Goal: Find specific page/section

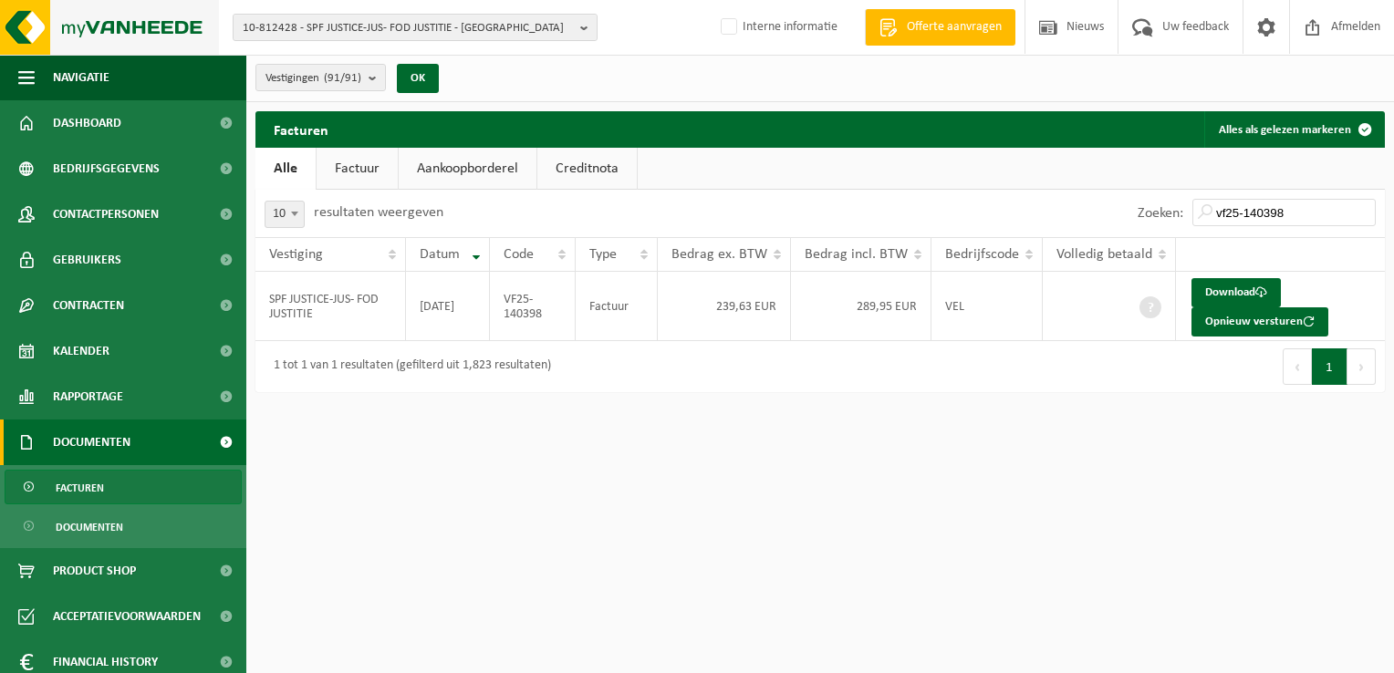
click at [27, 28] on img at bounding box center [109, 27] width 219 height 55
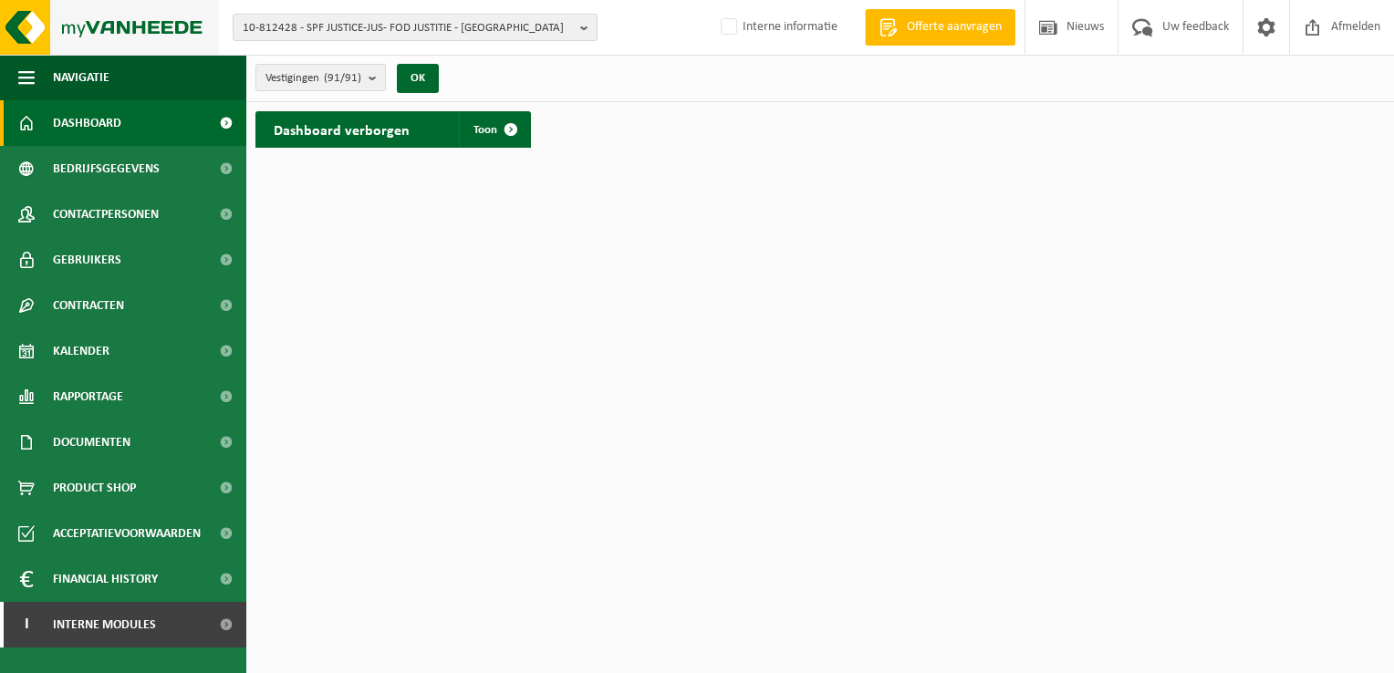
drag, startPoint x: 0, startPoint y: 0, endPoint x: 26, endPoint y: 27, distance: 38.1
click at [26, 27] on img at bounding box center [109, 27] width 219 height 55
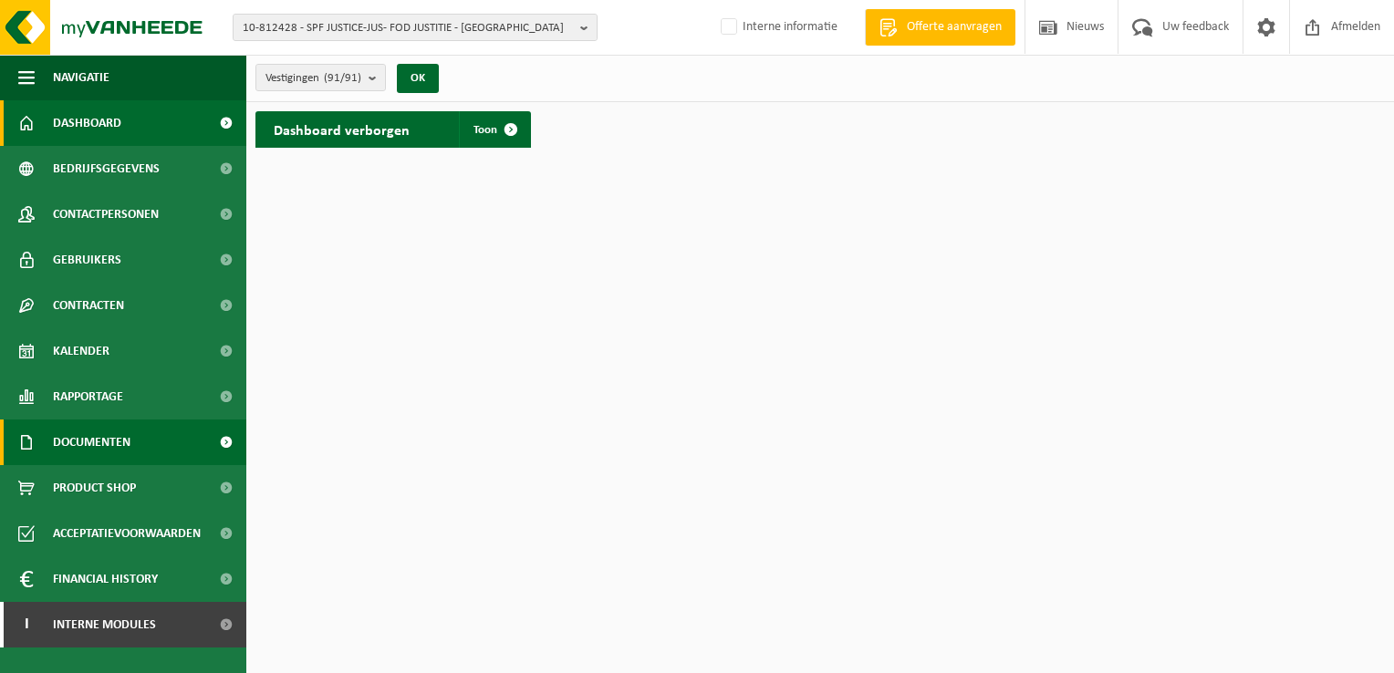
click at [126, 437] on span "Documenten" at bounding box center [92, 443] width 78 height 46
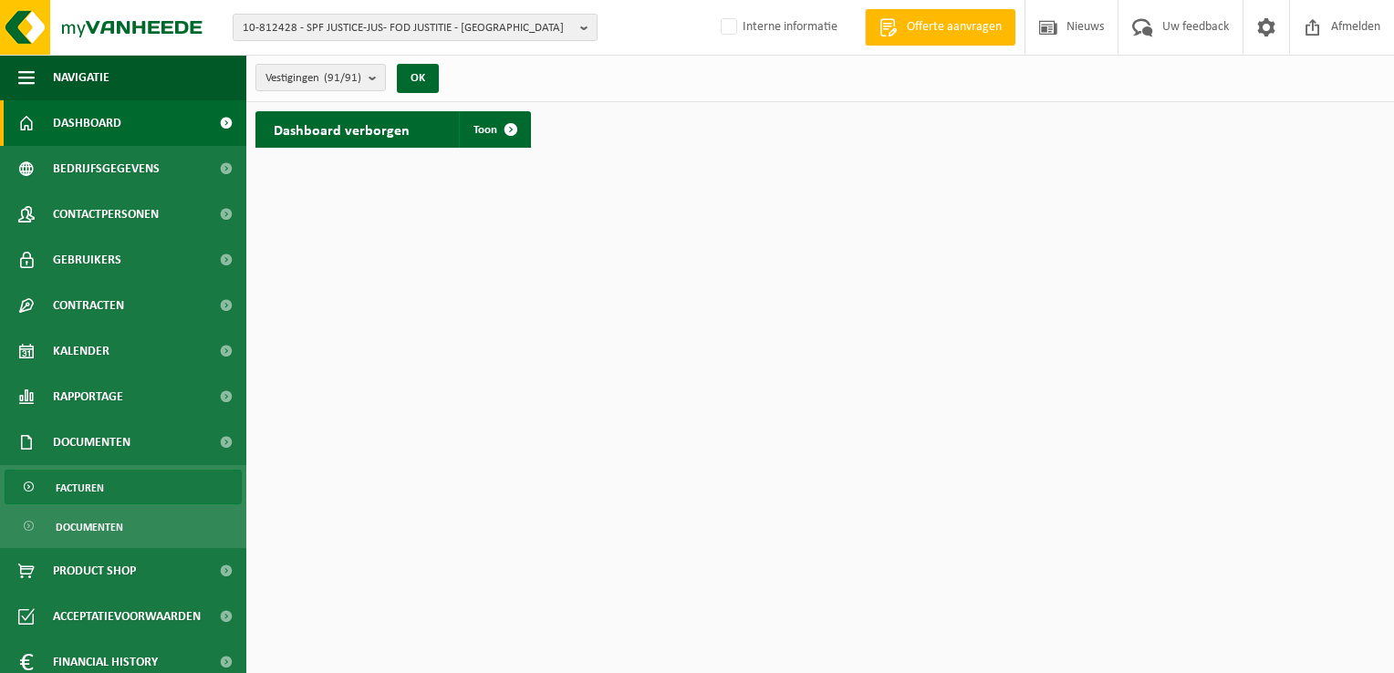
click at [139, 485] on link "Facturen" at bounding box center [123, 487] width 237 height 35
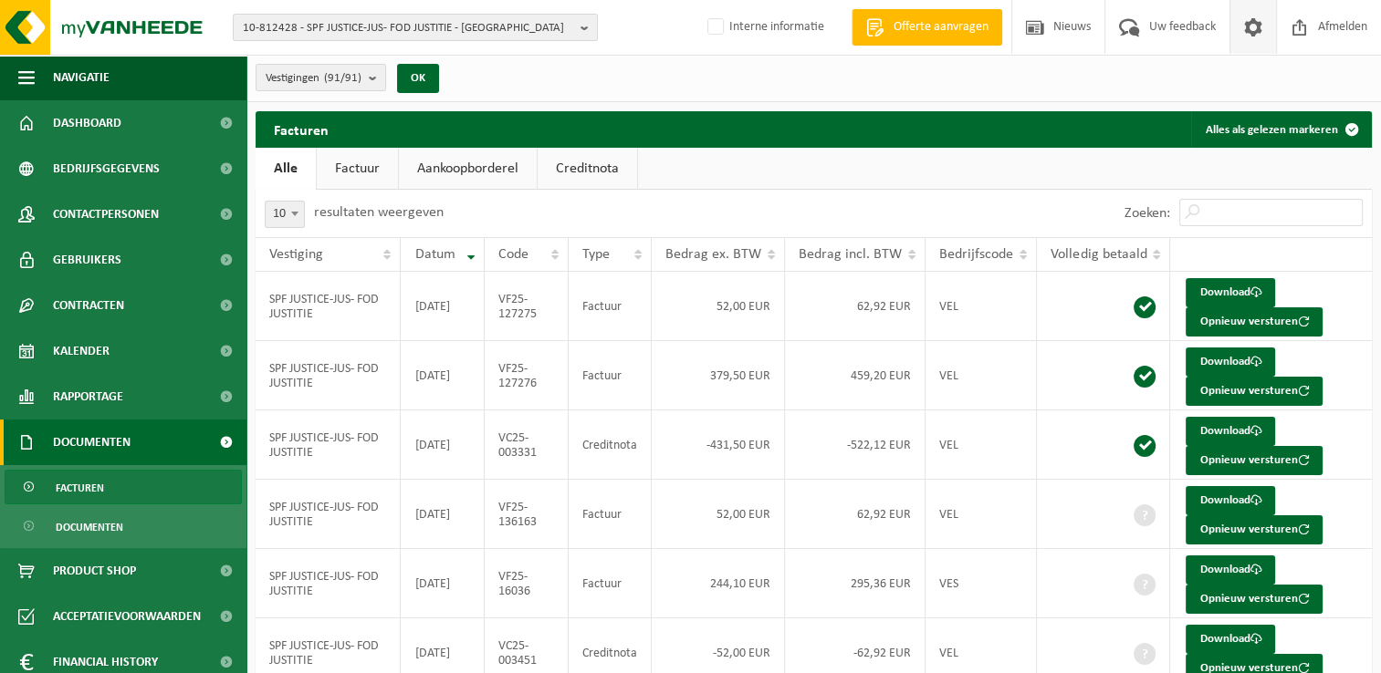
click at [1259, 24] on span at bounding box center [1252, 27] width 27 height 54
